Goal: Task Accomplishment & Management: Manage account settings

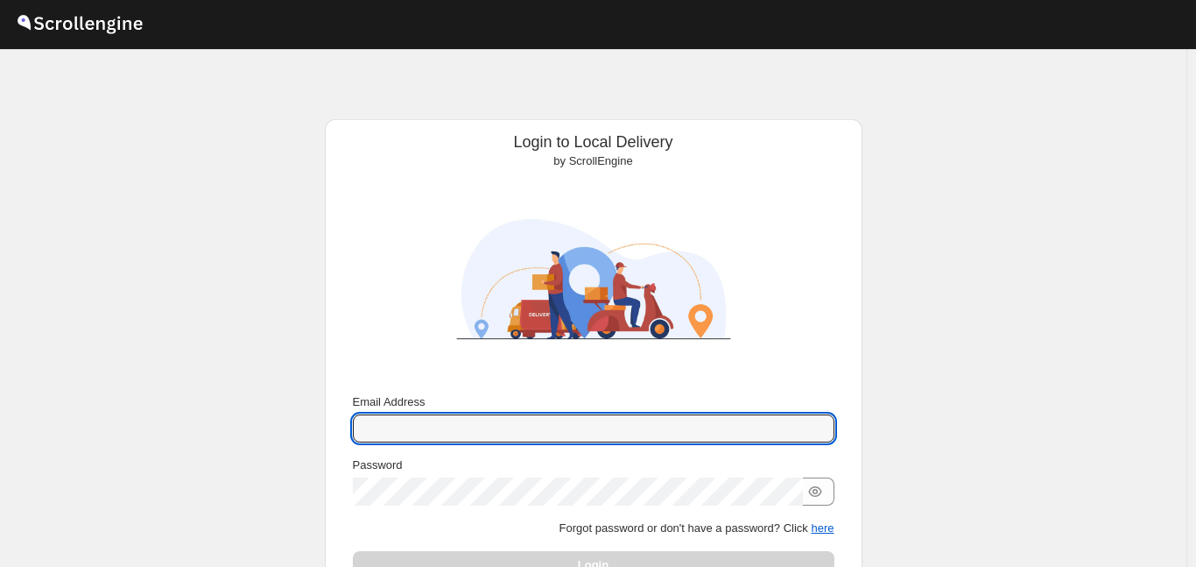
type input "[EMAIL_ADDRESS][DOMAIN_NAME]"
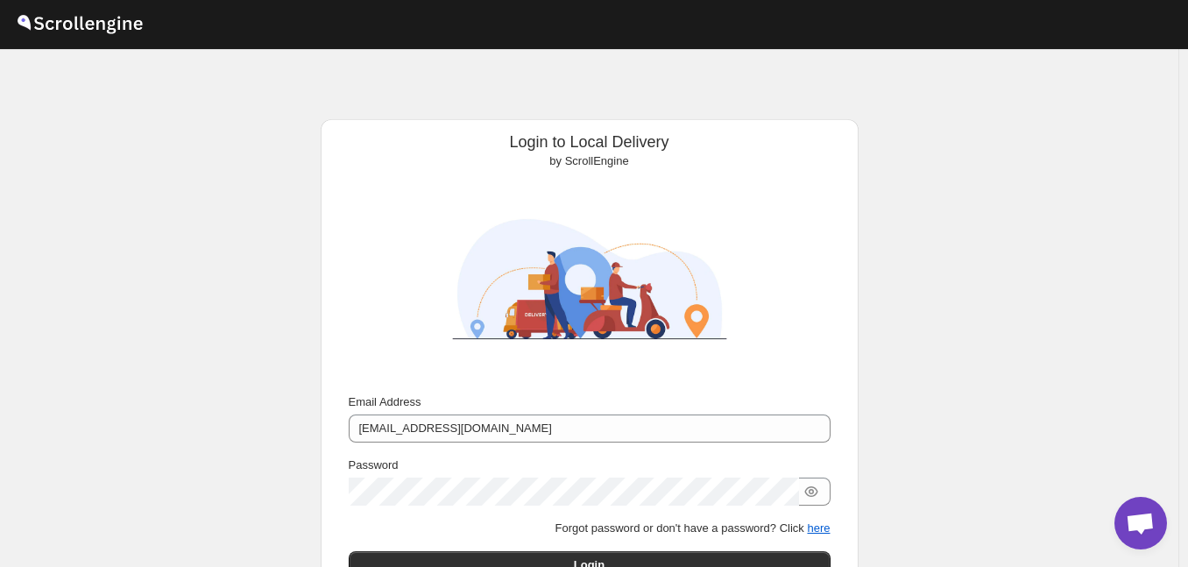
click at [478, 515] on div "Email Address [EMAIL_ADDRESS][DOMAIN_NAME] Password Forgot password or don't ha…" at bounding box center [590, 486] width 482 height 186
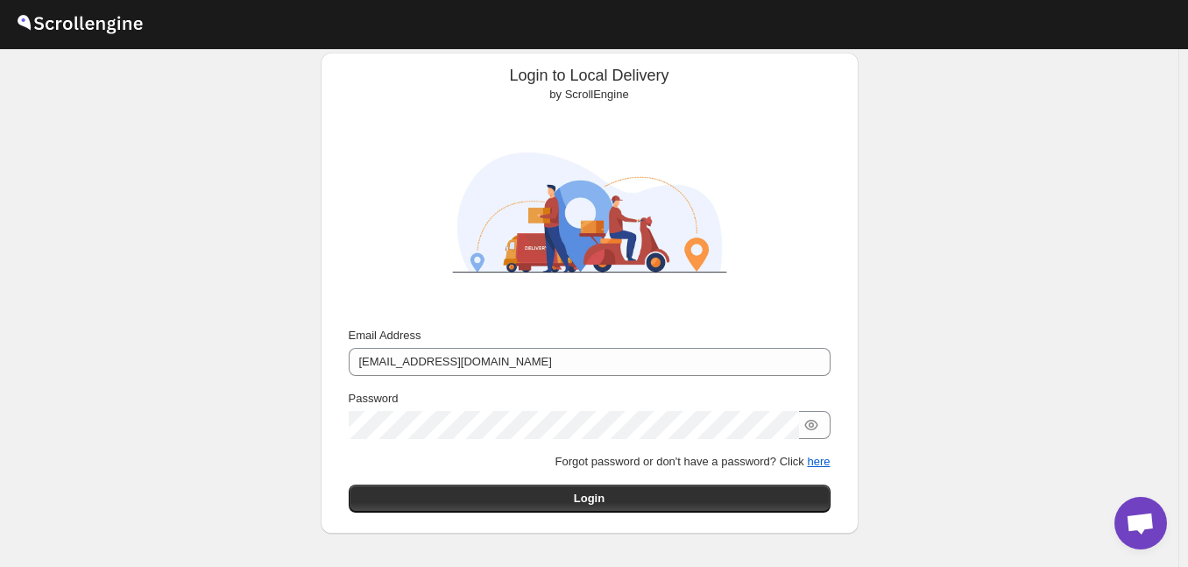
scroll to position [105, 0]
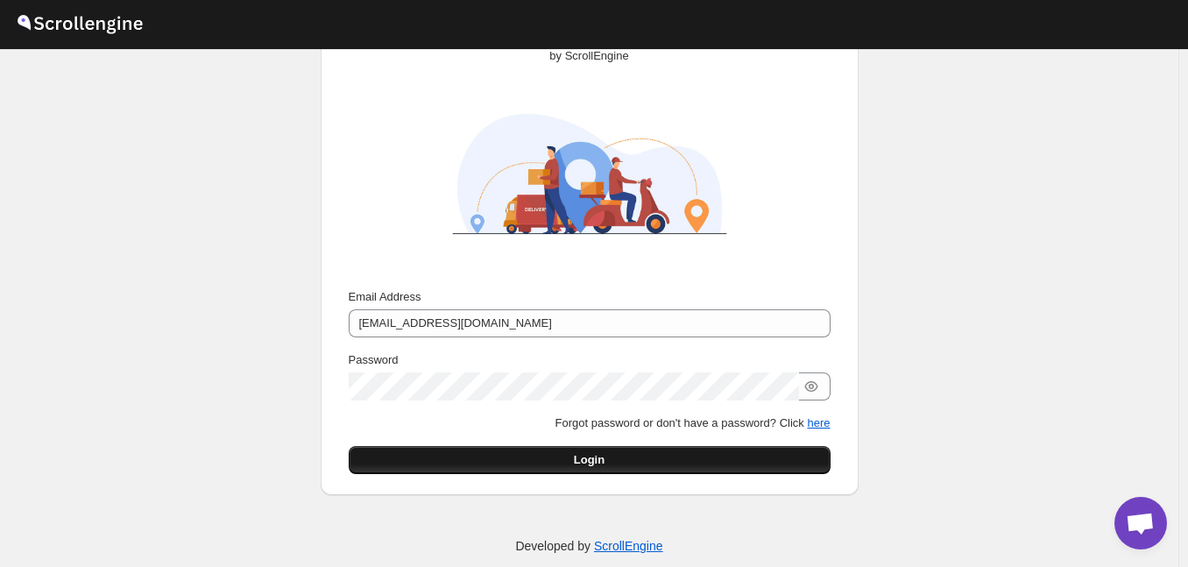
click at [487, 452] on button "Login" at bounding box center [590, 460] width 482 height 28
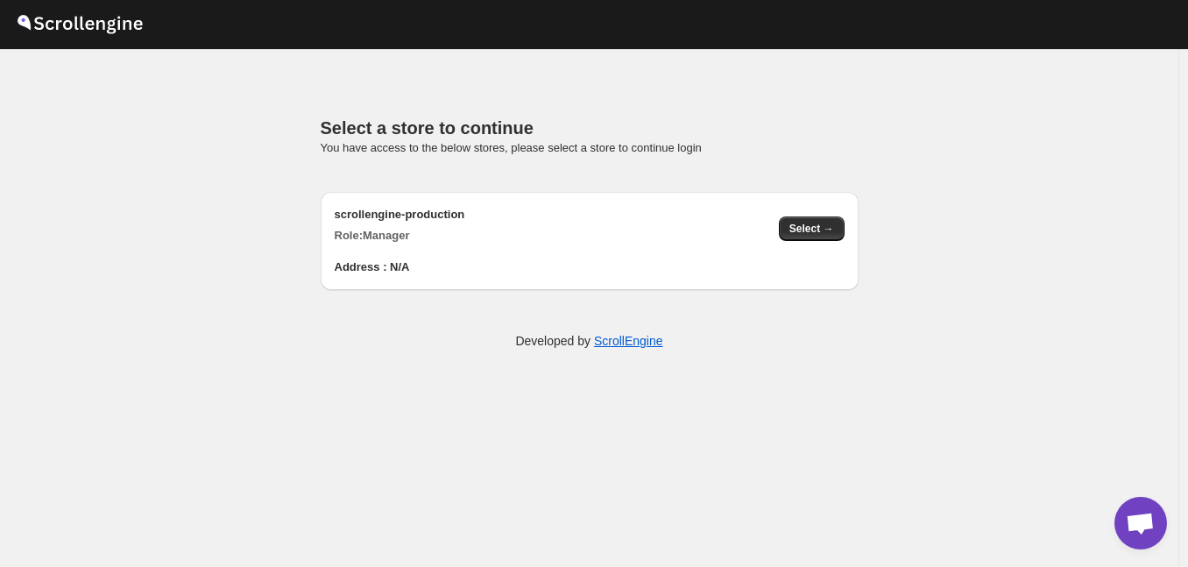
scroll to position [0, 0]
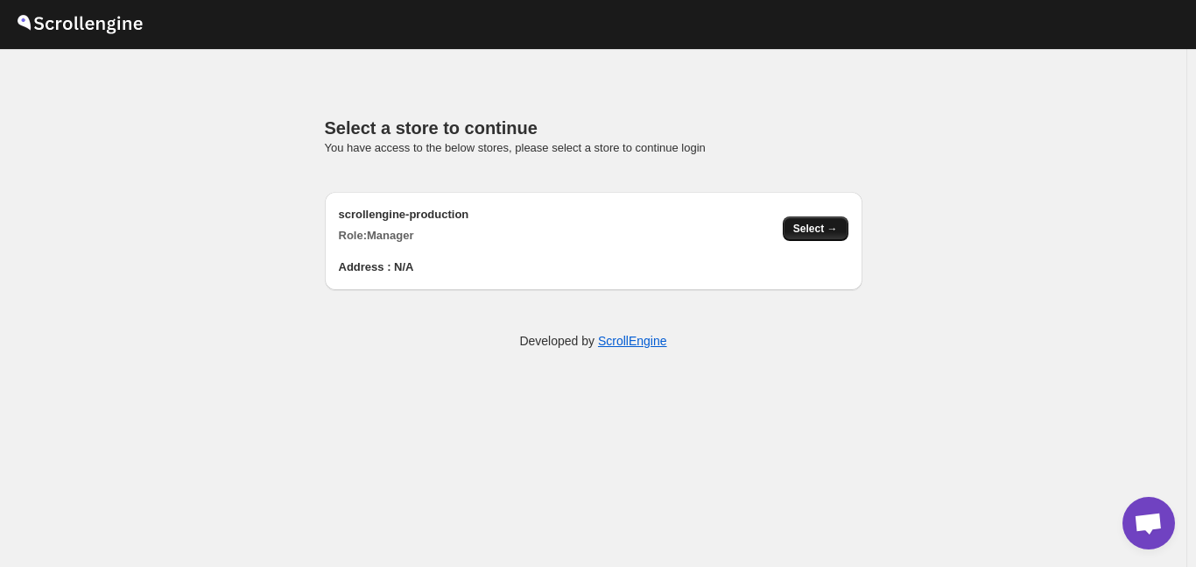
click at [817, 221] on button "Select →" at bounding box center [816, 228] width 66 height 25
click at [816, 229] on span "Select →" at bounding box center [815, 229] width 45 height 14
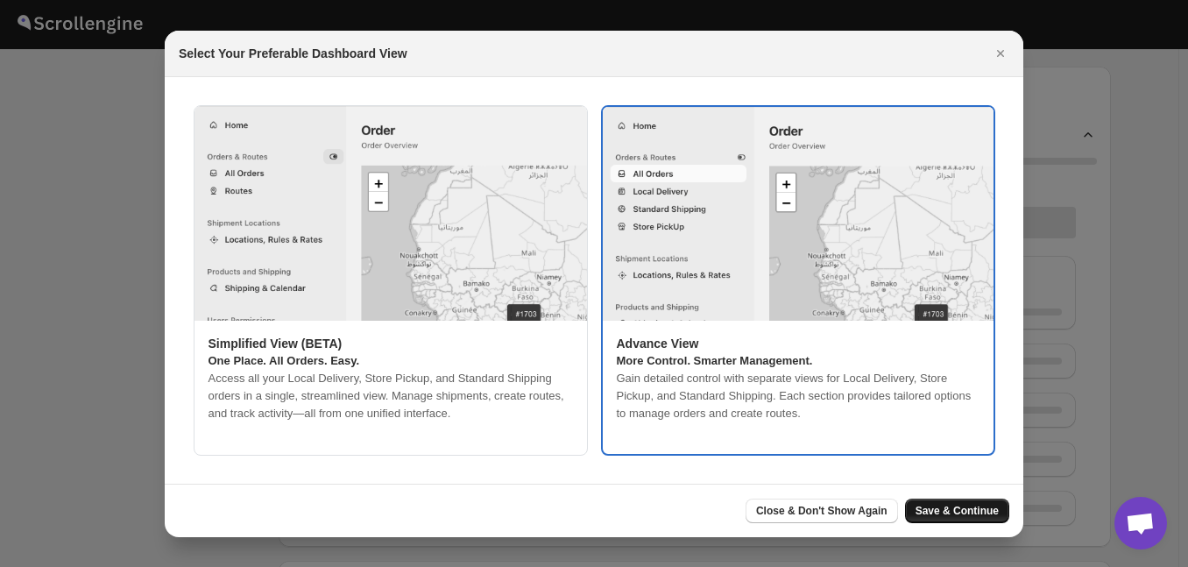
click at [936, 510] on span "Save & Continue" at bounding box center [956, 511] width 83 height 14
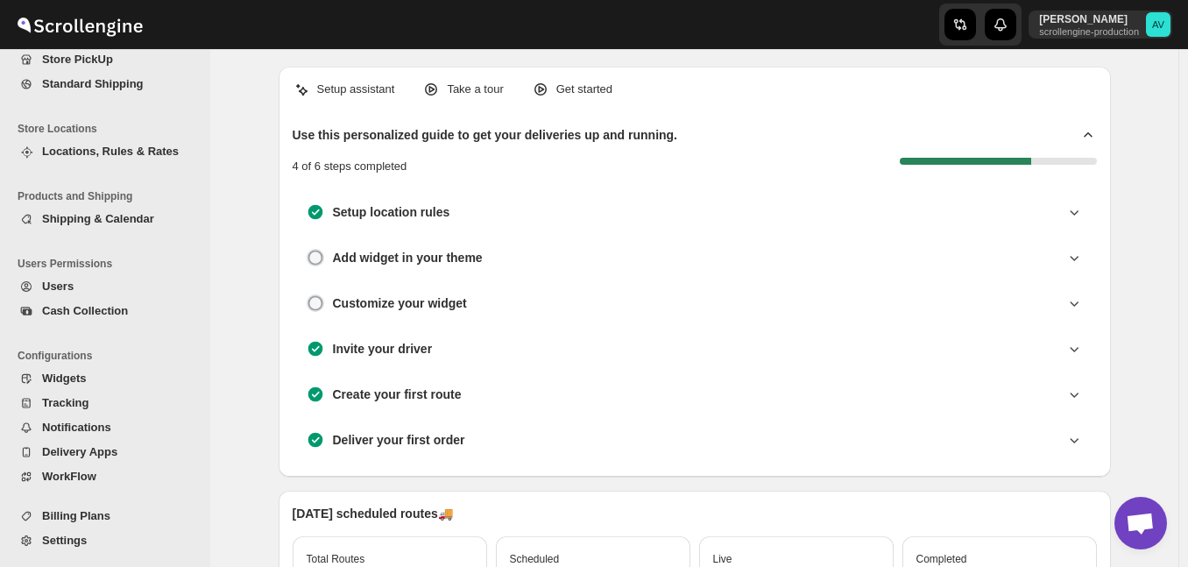
scroll to position [448, 0]
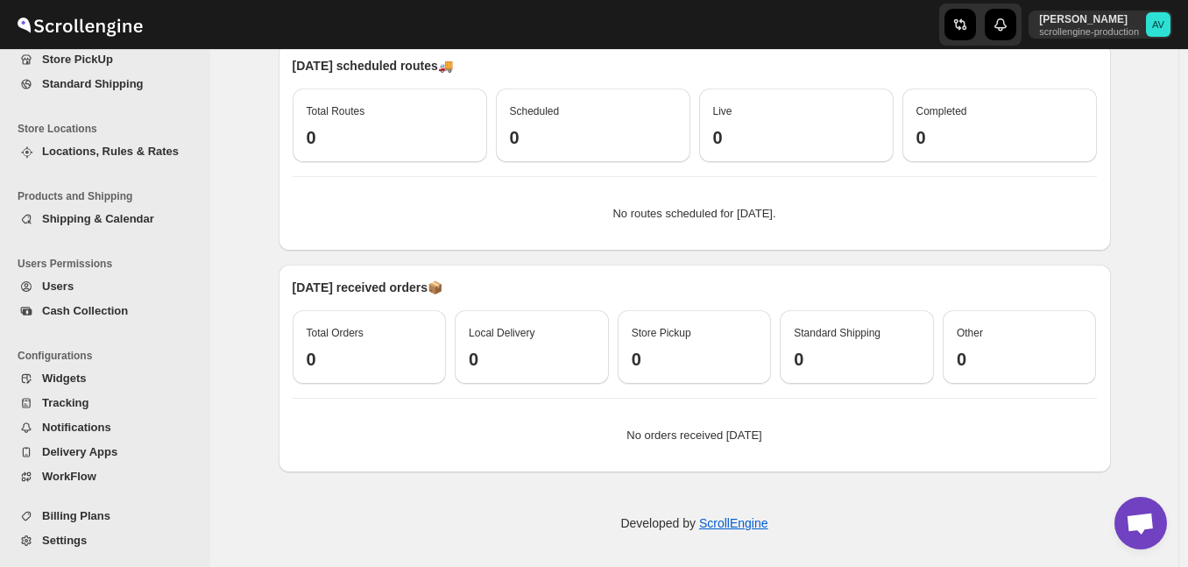
click at [65, 510] on span "Billing Plans" at bounding box center [76, 515] width 68 height 13
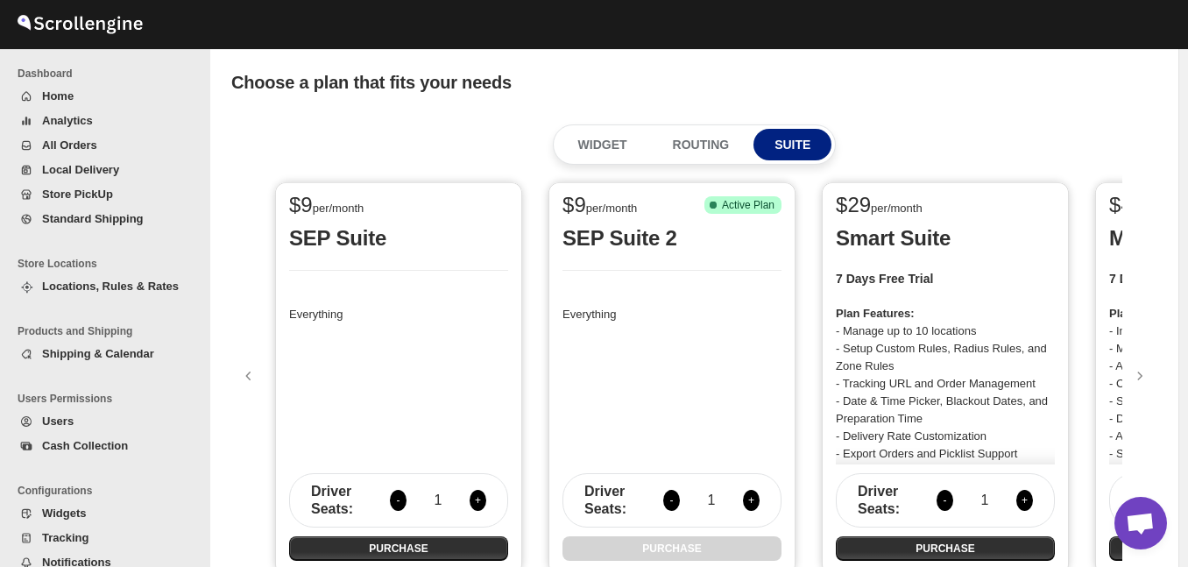
scroll to position [135, 0]
